Goal: Task Accomplishment & Management: Manage account settings

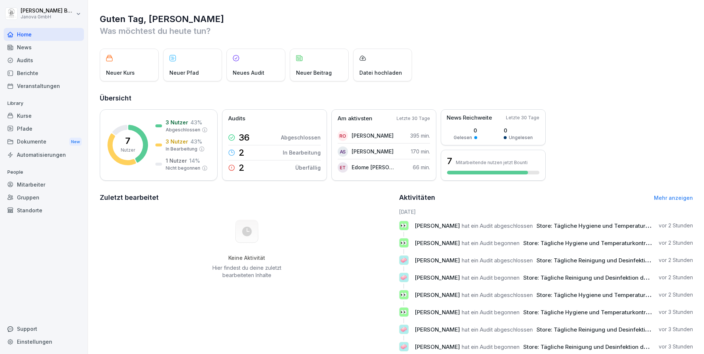
click at [35, 141] on div "Dokumente New" at bounding box center [44, 142] width 80 height 14
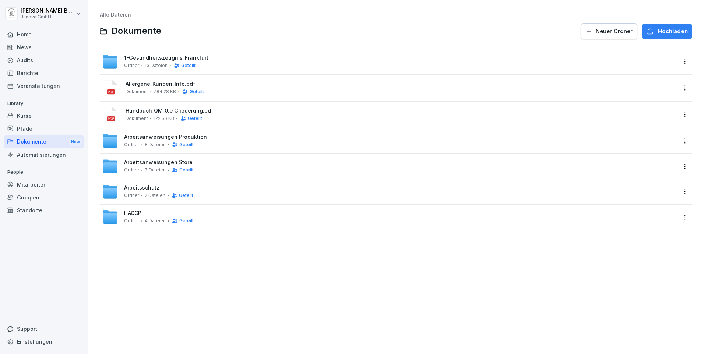
click at [147, 60] on span "1-Gesundheitszeugnis_Frankfurt" at bounding box center [166, 58] width 84 height 6
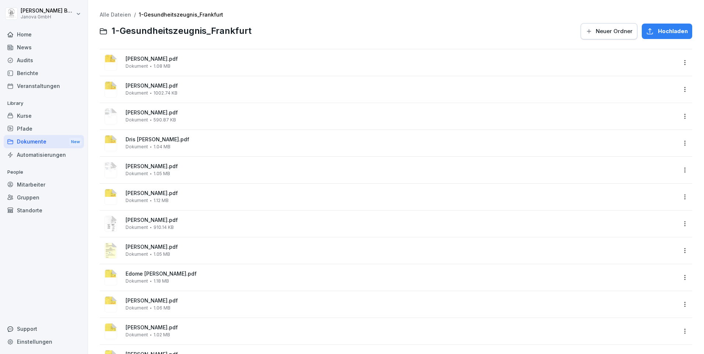
click at [670, 32] on span "Hochladen" at bounding box center [673, 31] width 30 height 8
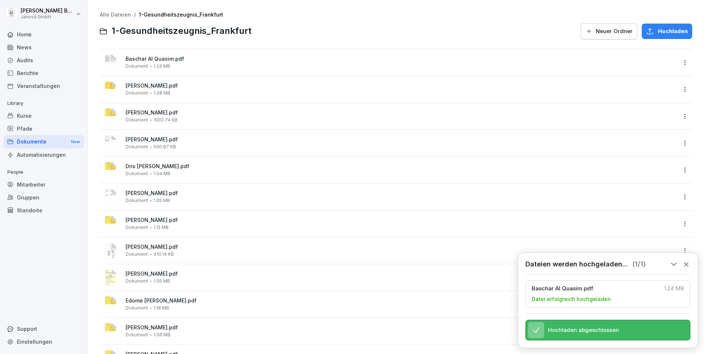
click at [146, 66] on span "Dokument" at bounding box center [137, 66] width 22 height 5
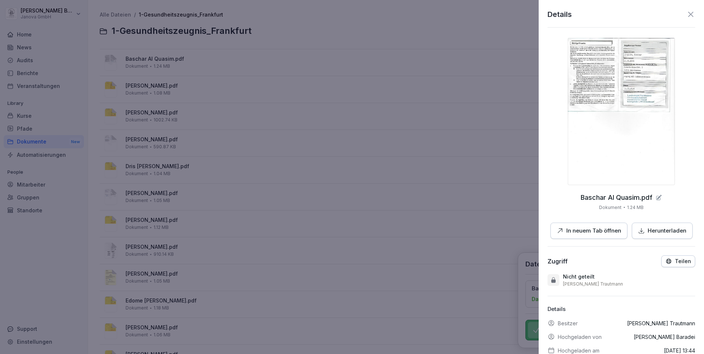
click at [371, 83] on div at bounding box center [352, 177] width 704 height 354
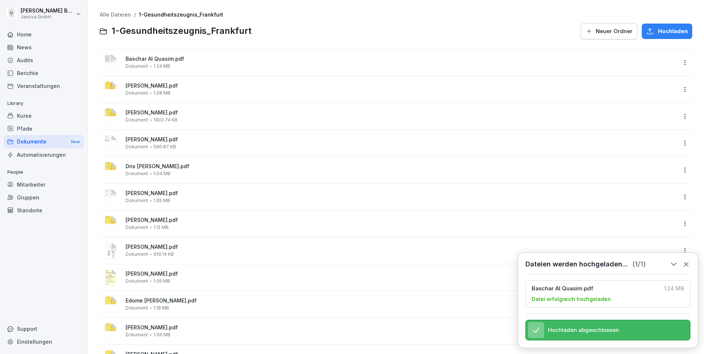
click at [686, 262] on icon at bounding box center [686, 264] width 4 height 4
